Goal: Use online tool/utility: Utilize a website feature to perform a specific function

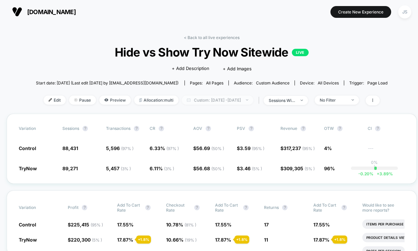
click at [217, 97] on span "Custom: Oct 12, 2025 - Oct 12, 2025" at bounding box center [218, 99] width 72 height 9
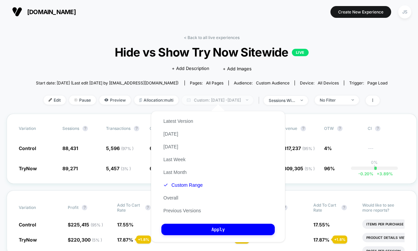
click at [217, 97] on span "Custom: Oct 12, 2025 - Oct 12, 2025" at bounding box center [218, 99] width 72 height 9
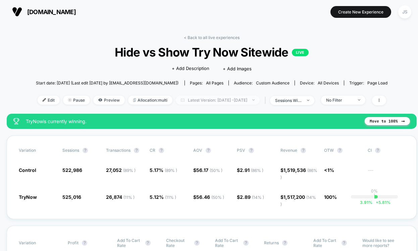
click at [186, 100] on span "Latest Version: [DATE] - [DATE]" at bounding box center [218, 99] width 84 height 9
select select "*"
select select "****"
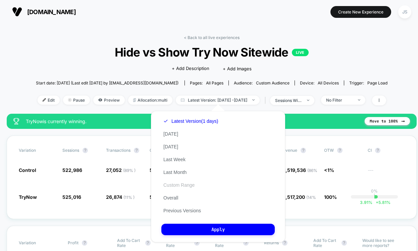
click at [178, 183] on button "Custom Range" at bounding box center [179, 185] width 35 height 6
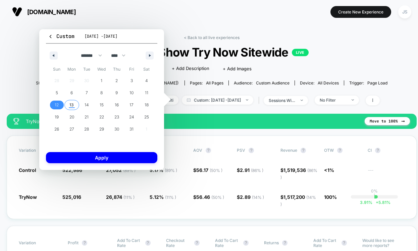
click at [71, 102] on span "13" at bounding box center [72, 105] width 4 height 12
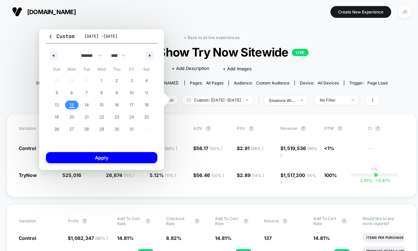
click at [71, 102] on span "13" at bounding box center [72, 105] width 4 height 12
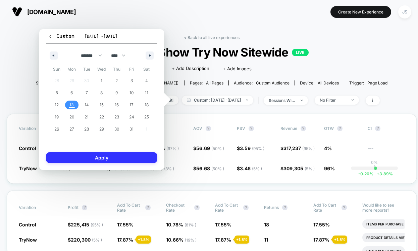
click at [93, 155] on button "Apply" at bounding box center [101, 157] width 111 height 11
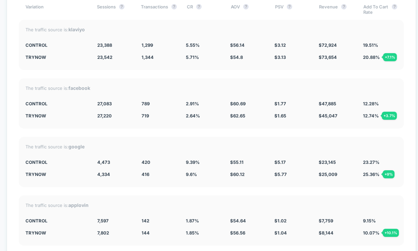
scroll to position [1876, 0]
click at [190, 135] on div "Split By Traffic source Variation Sessions ? Transactions ? CR ? AOV ? PSV ? Re…" at bounding box center [212, 139] width 410 height 332
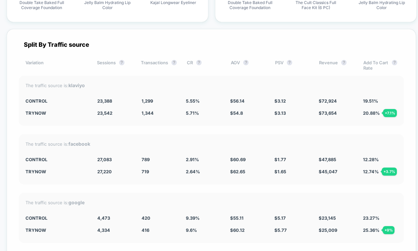
scroll to position [1803, 0]
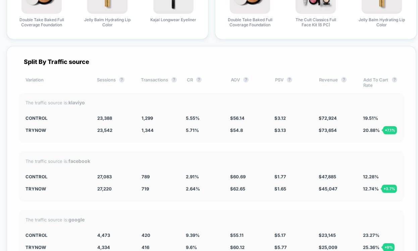
click at [193, 147] on div "Split By Traffic source Variation Sessions ? Transactions ? CR ? AOV ? PSV ? Re…" at bounding box center [212, 212] width 410 height 332
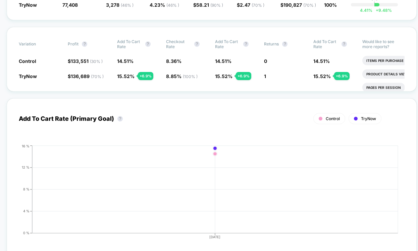
scroll to position [0, 0]
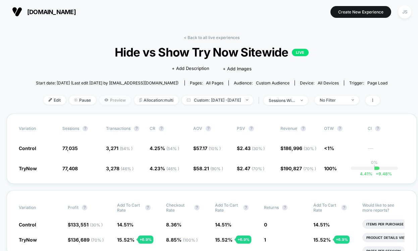
click at [104, 98] on span "Preview" at bounding box center [115, 99] width 32 height 9
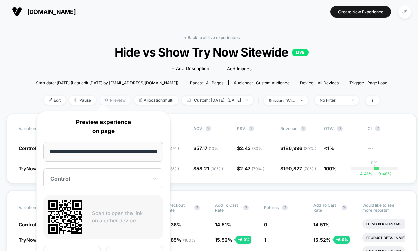
scroll to position [0, 135]
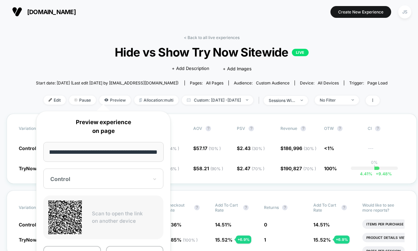
click at [101, 194] on div "**********" at bounding box center [103, 199] width 134 height 177
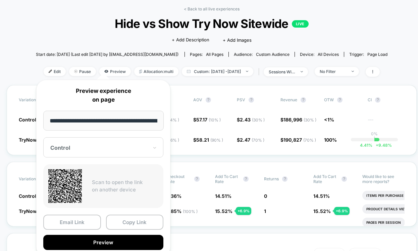
scroll to position [31, 0]
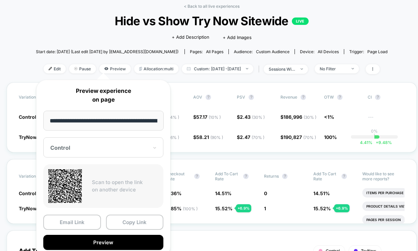
click at [142, 146] on div at bounding box center [99, 147] width 98 height 7
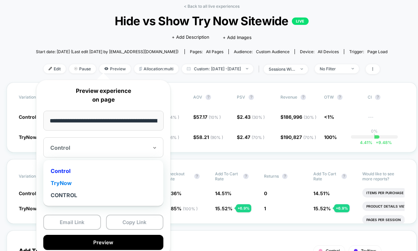
click at [70, 179] on div "TryNow" at bounding box center [104, 183] width 114 height 12
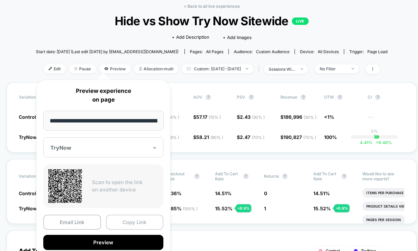
click at [111, 219] on button "Copy Link" at bounding box center [135, 221] width 58 height 15
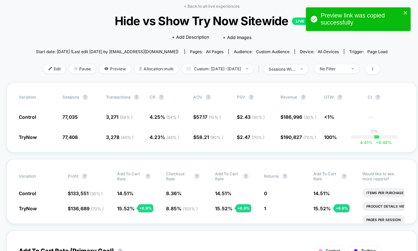
scroll to position [0, 0]
